Goal: Download file/media

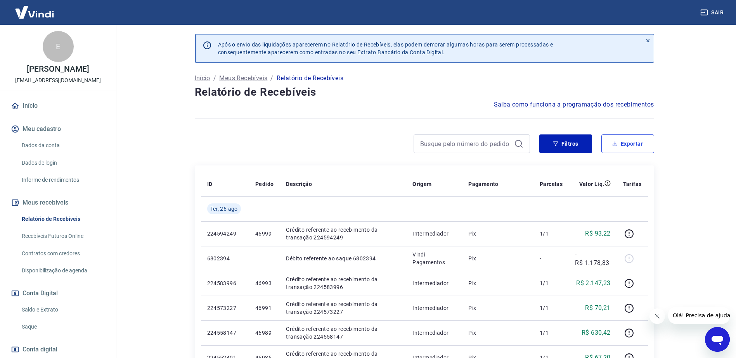
click at [617, 144] on icon "button" at bounding box center [614, 143] width 5 height 5
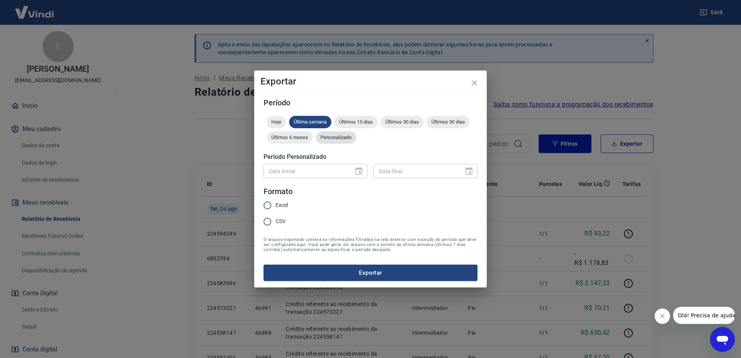
click at [349, 138] on span "Personalizado" at bounding box center [336, 138] width 40 height 6
click at [362, 169] on icon "Choose date" at bounding box center [359, 171] width 7 height 8
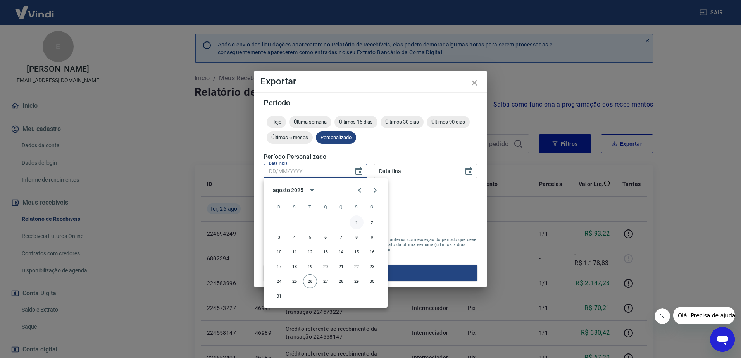
click at [355, 221] on button "1" at bounding box center [357, 223] width 14 height 14
type input "[DATE]"
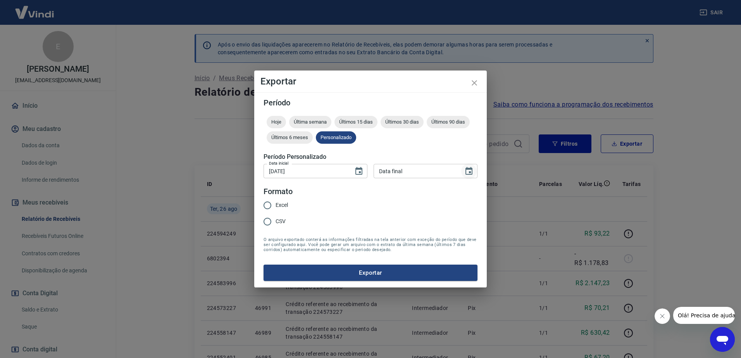
click at [470, 169] on icon "Choose date" at bounding box center [469, 171] width 7 height 8
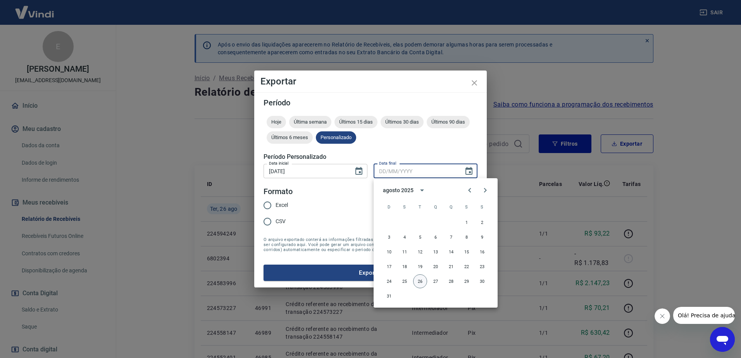
click at [420, 279] on button "26" at bounding box center [420, 282] width 14 height 14
type input "[DATE]"
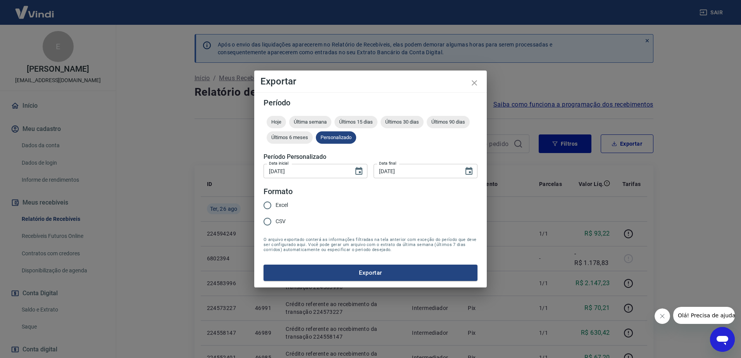
click at [277, 205] on span "Excel" at bounding box center [282, 205] width 12 height 8
click at [276, 205] on input "Excel" at bounding box center [267, 205] width 16 height 16
radio input "true"
click at [359, 270] on button "Exportar" at bounding box center [371, 273] width 214 height 16
